Goal: Task Accomplishment & Management: Use online tool/utility

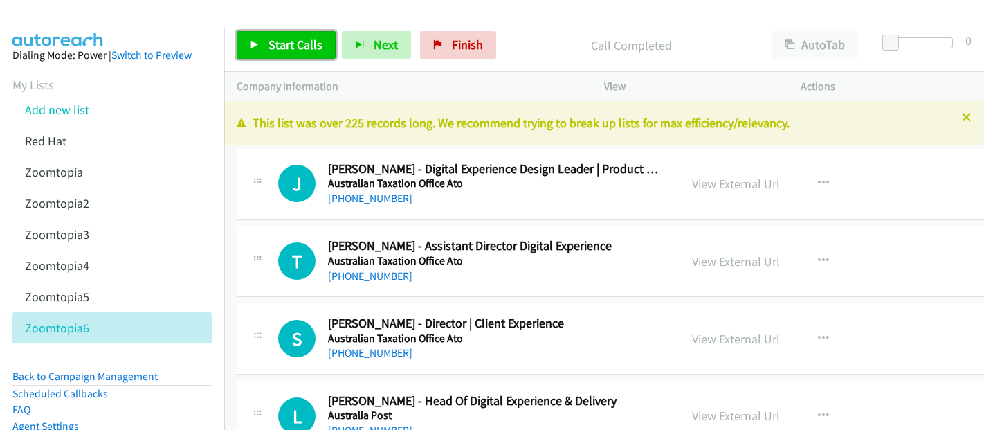
click at [301, 33] on link "Start Calls" at bounding box center [286, 45] width 99 height 28
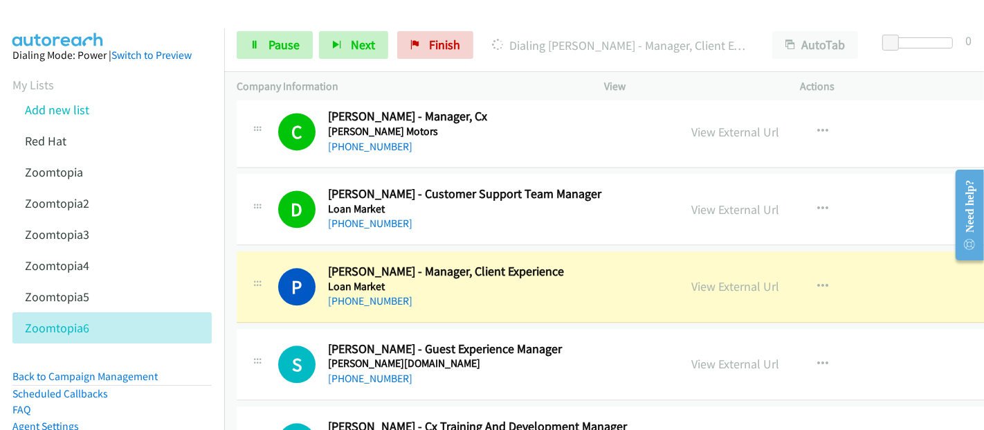
scroll to position [7229, 0]
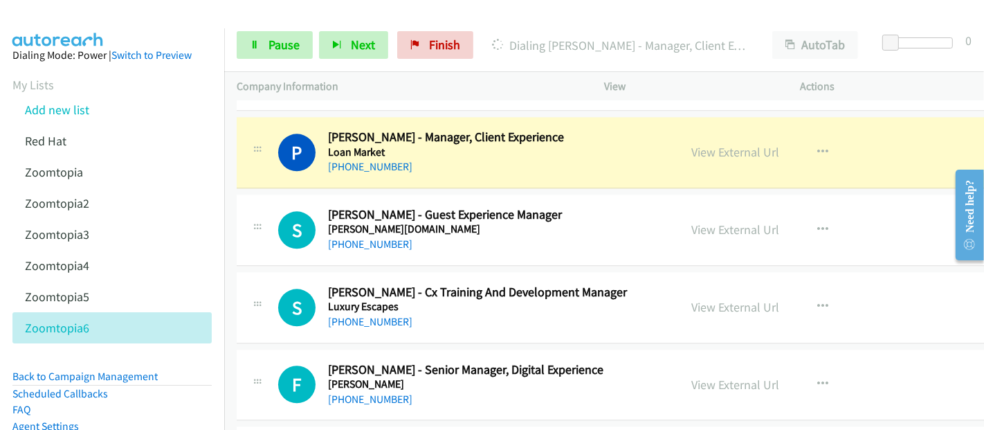
click at [627, 159] on div "[PHONE_NUMBER]" at bounding box center [495, 167] width 334 height 17
click at [709, 144] on link "View External Url" at bounding box center [736, 152] width 88 height 16
click at [260, 45] on link "Pause" at bounding box center [275, 45] width 76 height 28
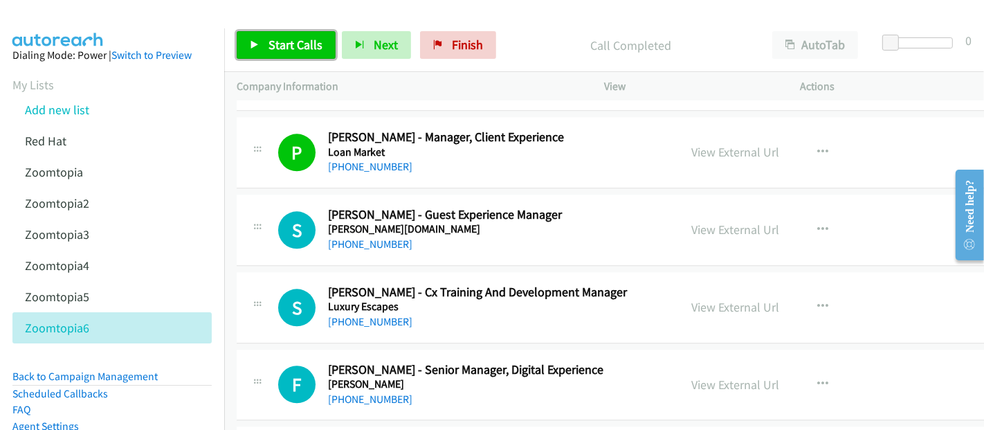
click at [305, 46] on span "Start Calls" at bounding box center [296, 45] width 54 height 16
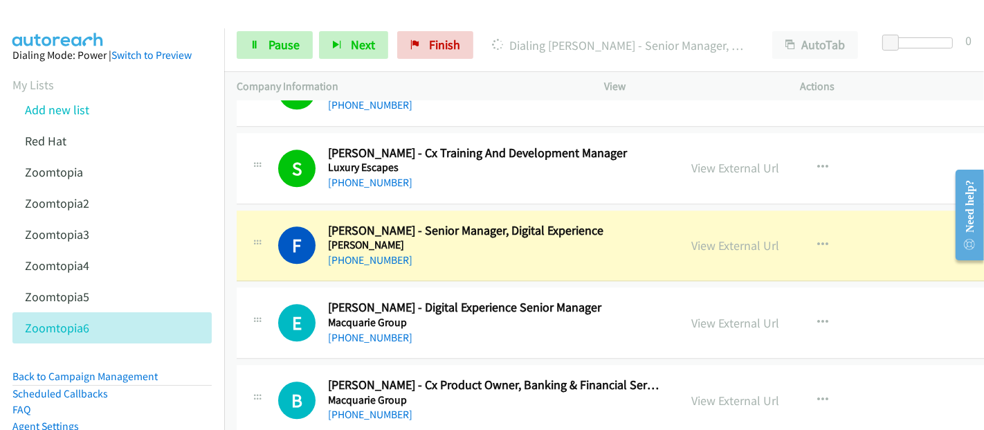
scroll to position [7383, 0]
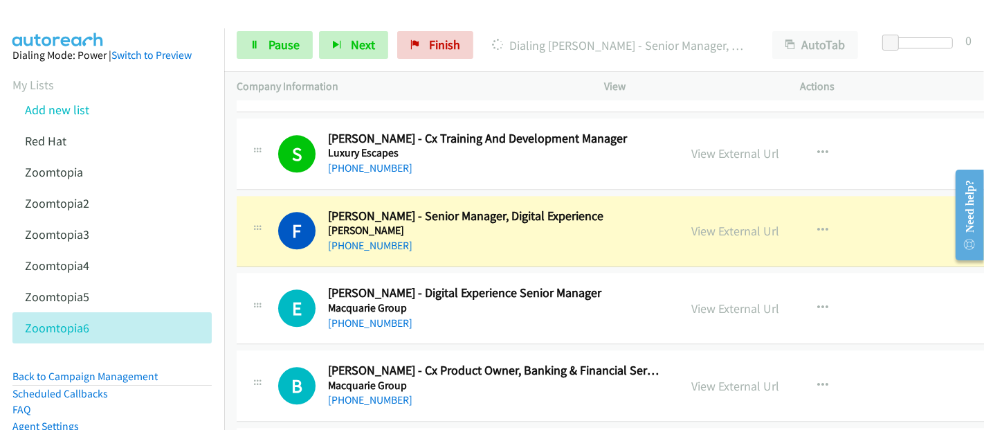
click at [680, 219] on div "View External Url View External Url Schedule/Manage Callback Start Calls Here R…" at bounding box center [797, 231] width 234 height 46
click at [696, 223] on link "View External Url" at bounding box center [736, 231] width 88 height 16
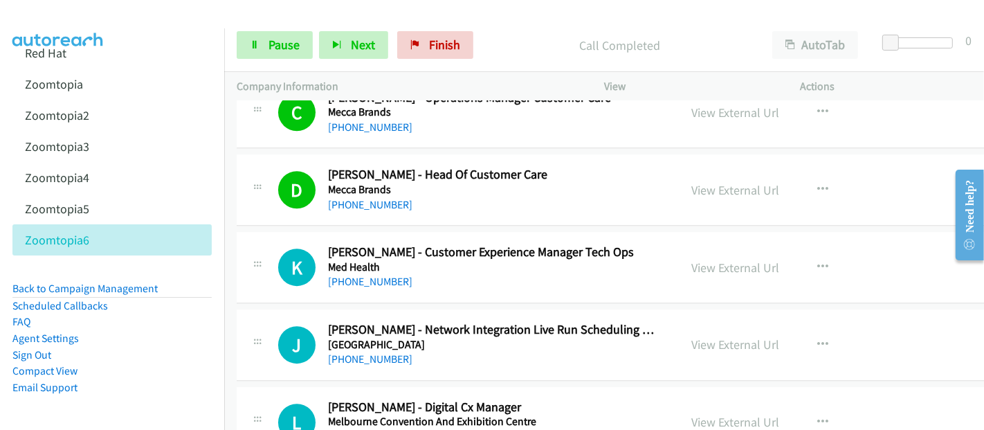
scroll to position [7998, 0]
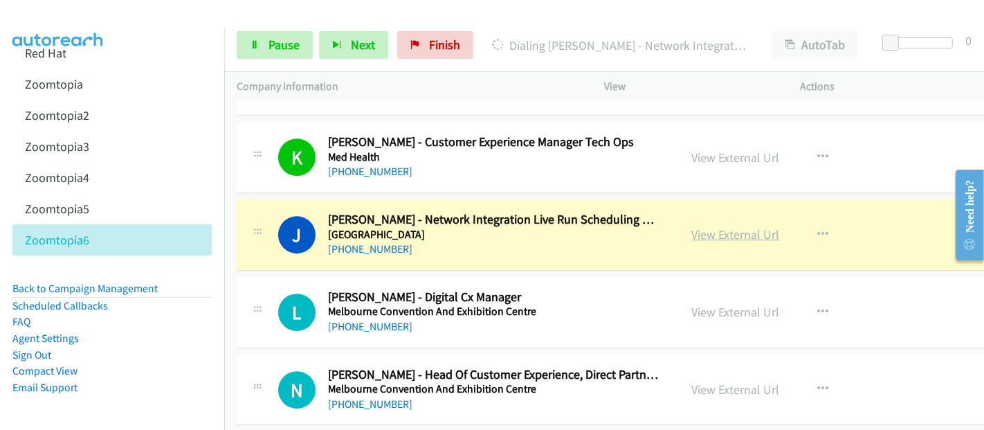
click at [692, 226] on link "View External Url" at bounding box center [736, 234] width 88 height 16
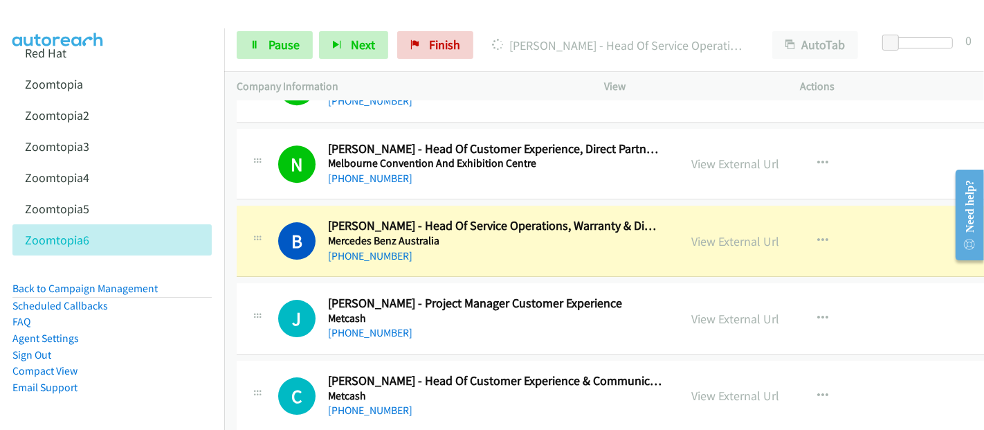
scroll to position [8229, 0]
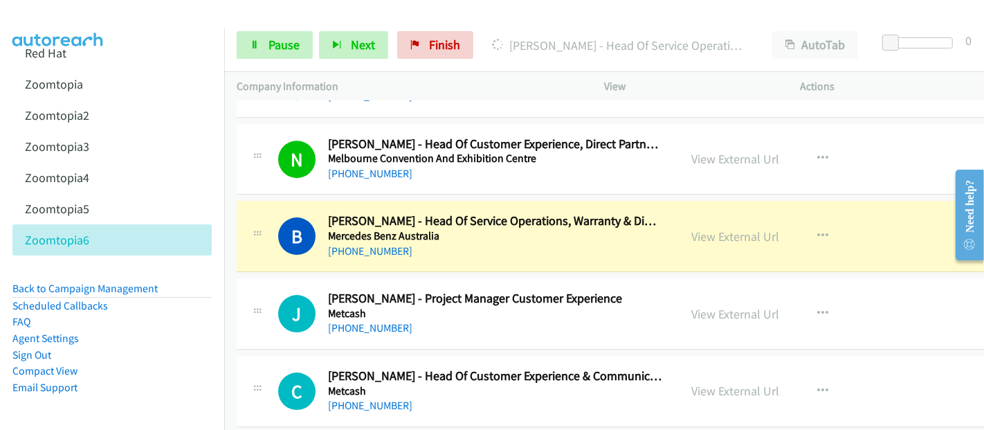
click at [522, 291] on h2 "[PERSON_NAME] - Project Manager Customer Experience" at bounding box center [495, 299] width 334 height 16
click at [595, 243] on div "[PHONE_NUMBER]" at bounding box center [495, 251] width 334 height 17
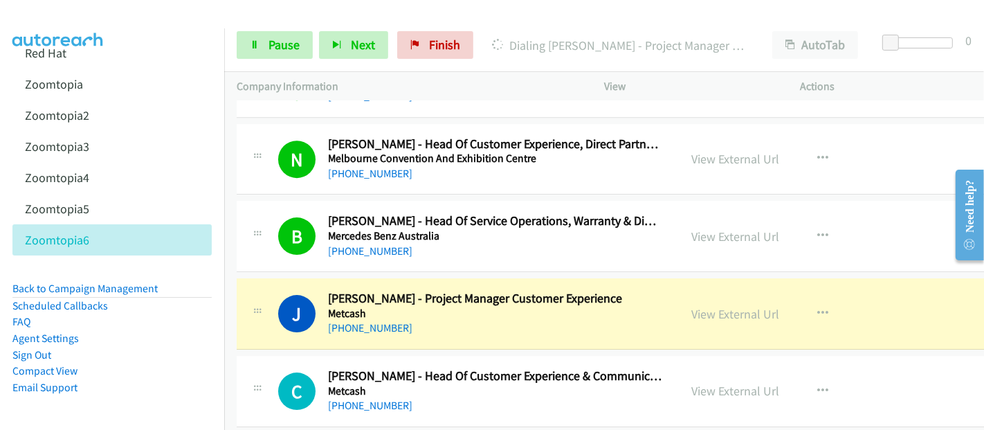
click at [590, 291] on h2 "[PERSON_NAME] - Project Manager Customer Experience" at bounding box center [495, 299] width 334 height 16
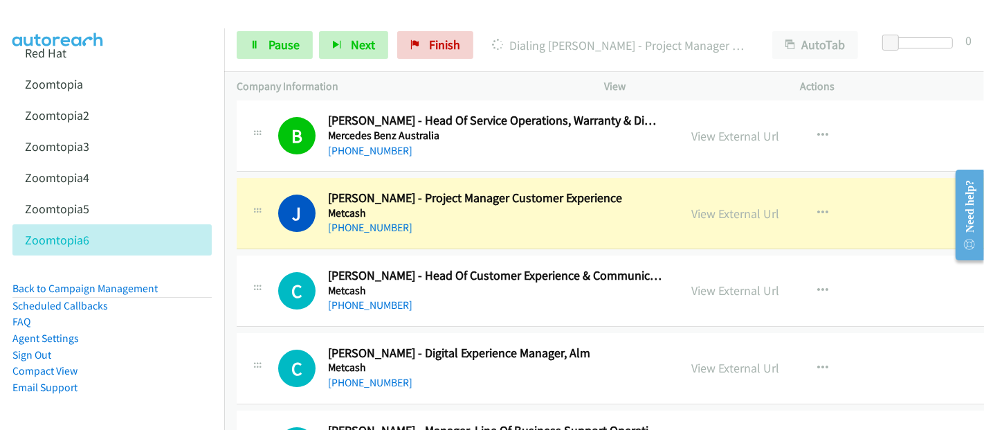
scroll to position [8383, 0]
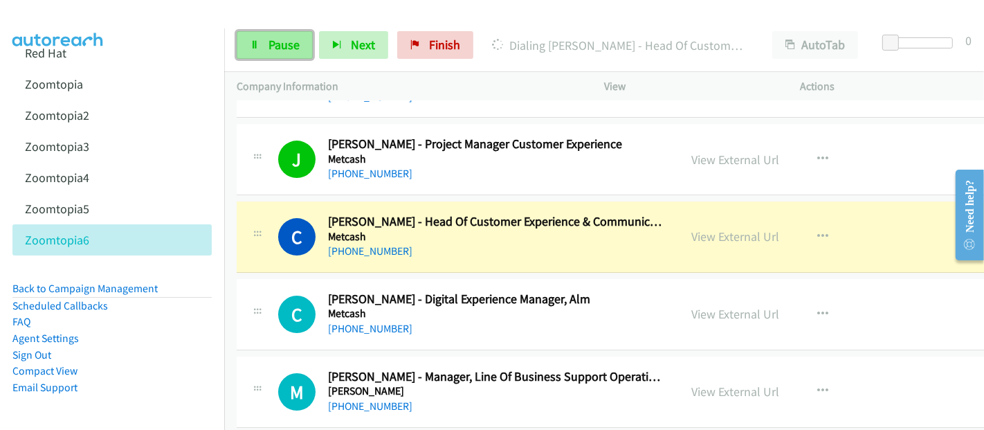
click at [260, 52] on link "Pause" at bounding box center [275, 45] width 76 height 28
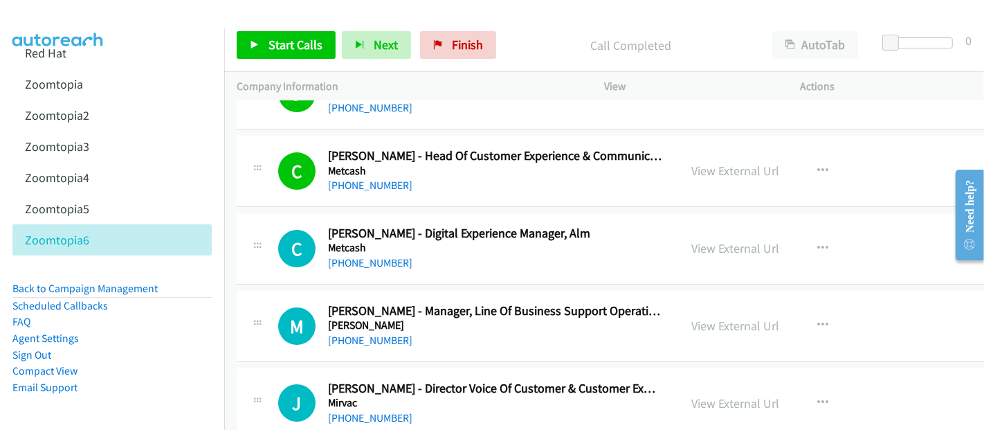
scroll to position [8460, 0]
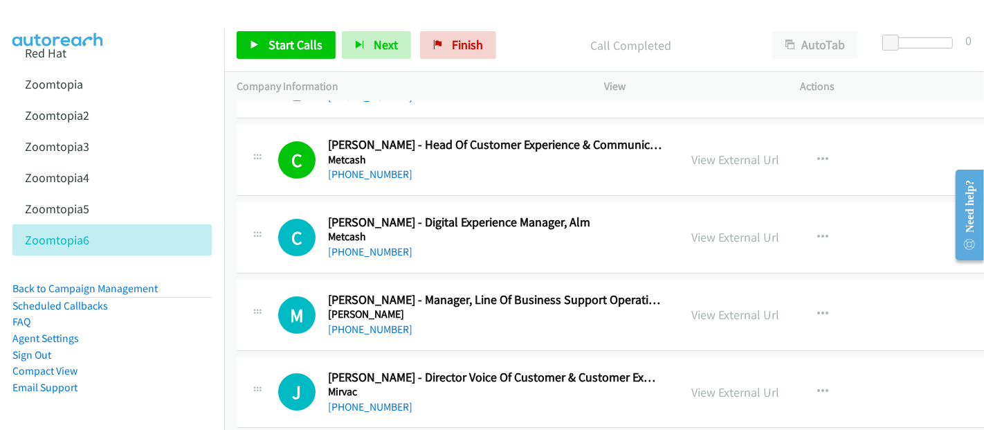
click at [170, 347] on li "Sign Out" at bounding box center [111, 355] width 199 height 17
click at [305, 52] on span "Start Calls" at bounding box center [296, 45] width 54 height 16
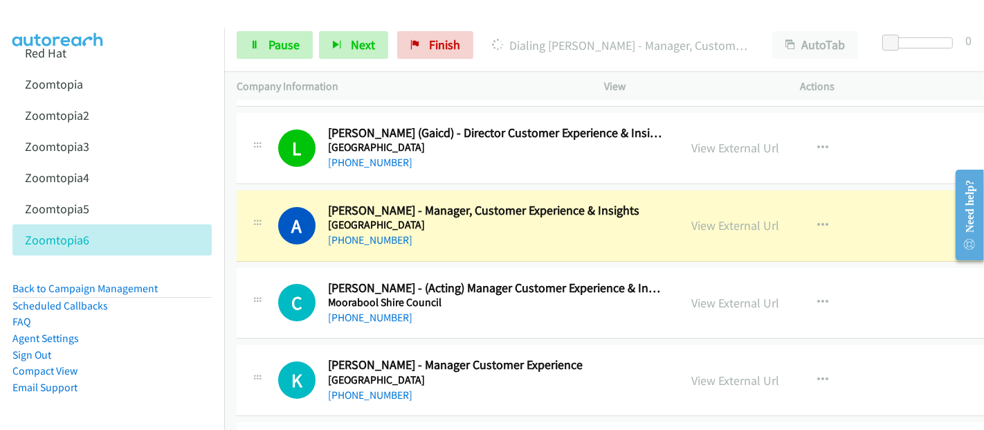
scroll to position [8998, 0]
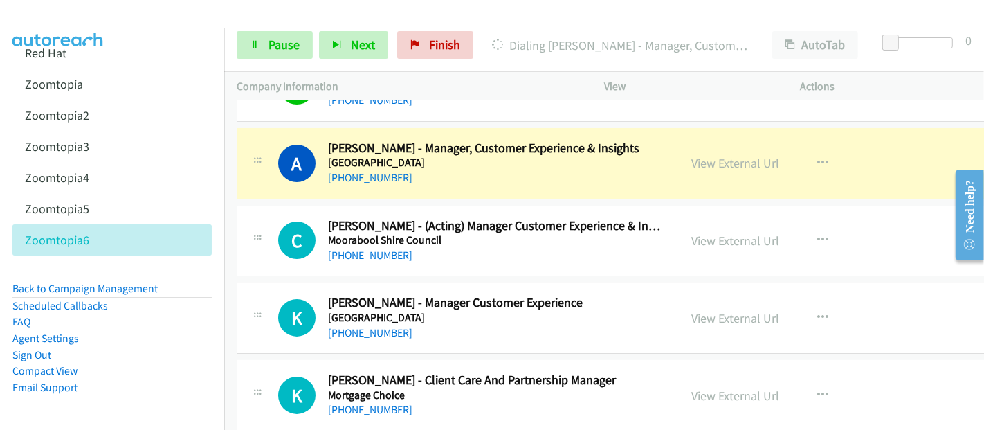
click at [624, 170] on div "[PHONE_NUMBER]" at bounding box center [495, 178] width 334 height 17
click at [718, 155] on link "View External Url" at bounding box center [736, 163] width 88 height 16
click at [258, 50] on link "Pause" at bounding box center [275, 45] width 76 height 28
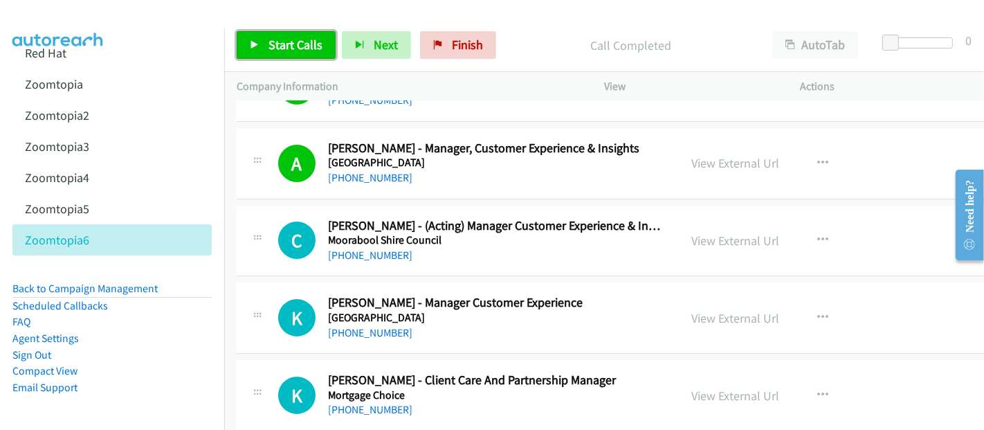
click at [275, 42] on span "Start Calls" at bounding box center [296, 45] width 54 height 16
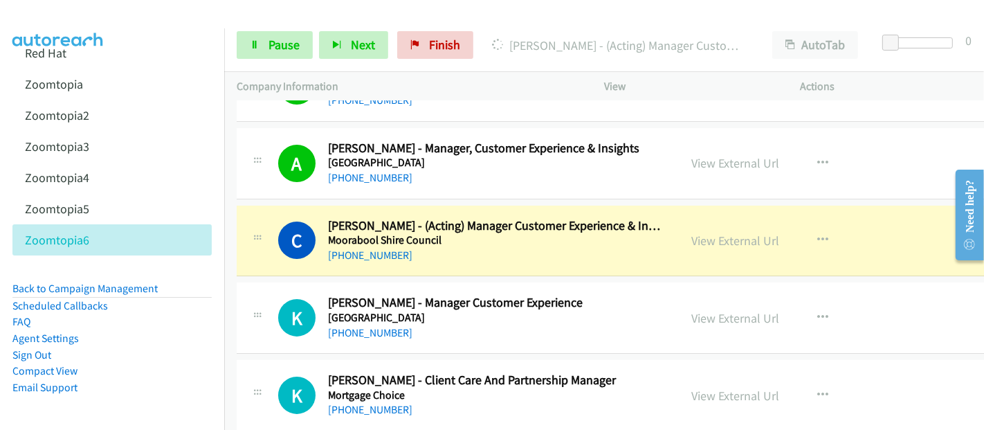
scroll to position [9075, 0]
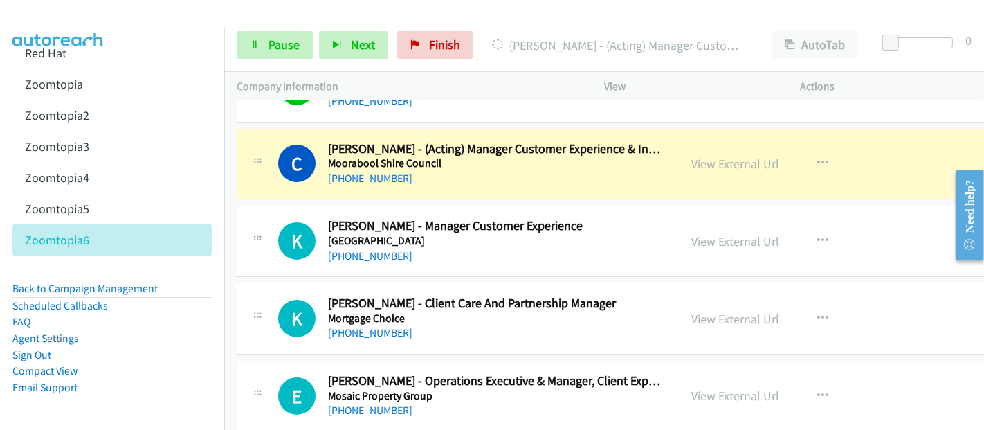
click at [572, 170] on div "[PHONE_NUMBER]" at bounding box center [495, 178] width 334 height 17
click at [718, 156] on link "View External Url" at bounding box center [736, 164] width 88 height 16
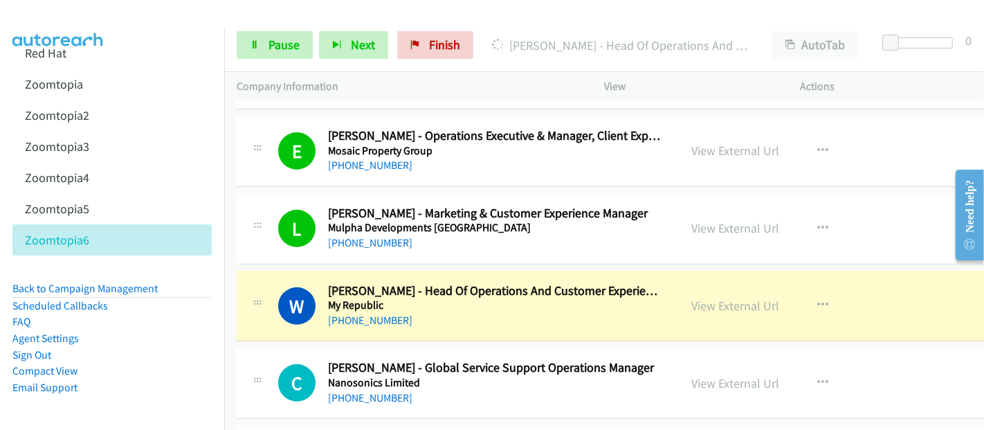
scroll to position [9382, 0]
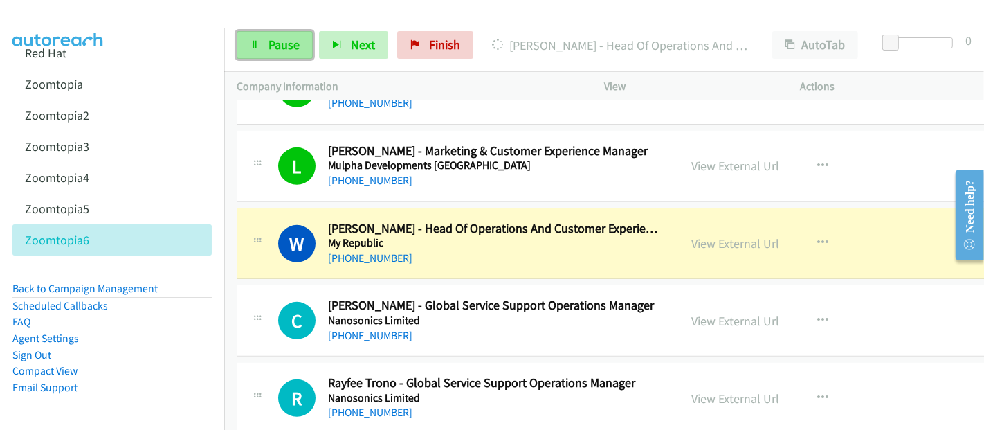
click at [288, 40] on span "Pause" at bounding box center [284, 45] width 31 height 16
